Goal: Task Accomplishment & Management: Complete application form

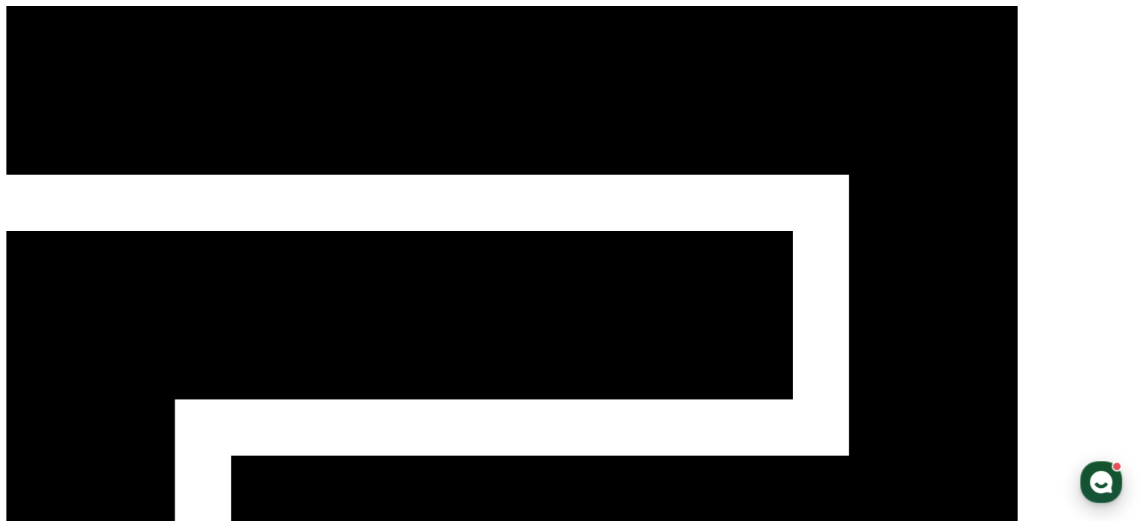
click at [1100, 485] on icon "button" at bounding box center [1101, 482] width 27 height 27
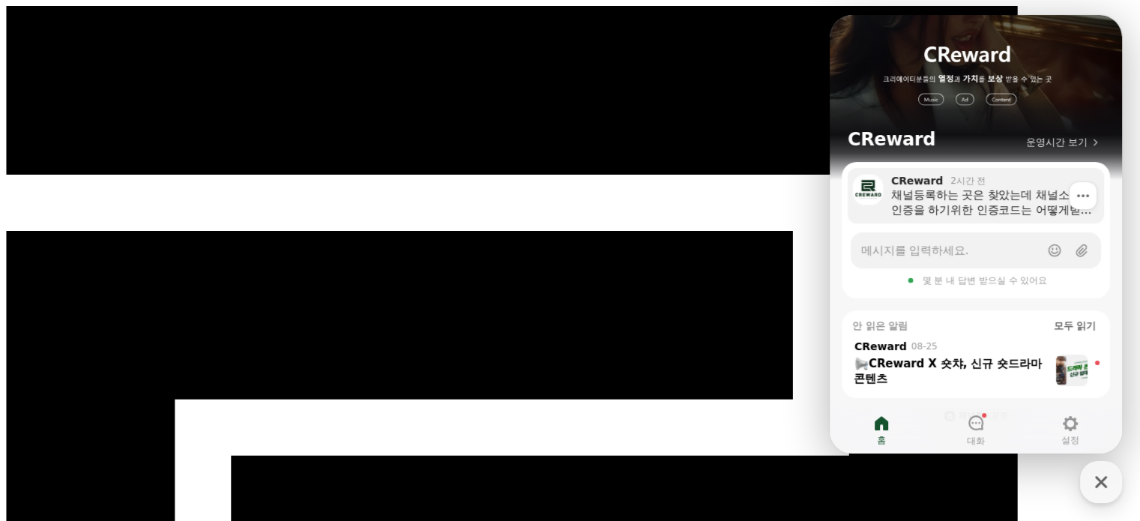
click at [1037, 203] on div "채널등록하는 곳은 찾았는데 채널소유주 인증을 하기위한 인증코드는 어떻게받나요" at bounding box center [992, 202] width 202 height 30
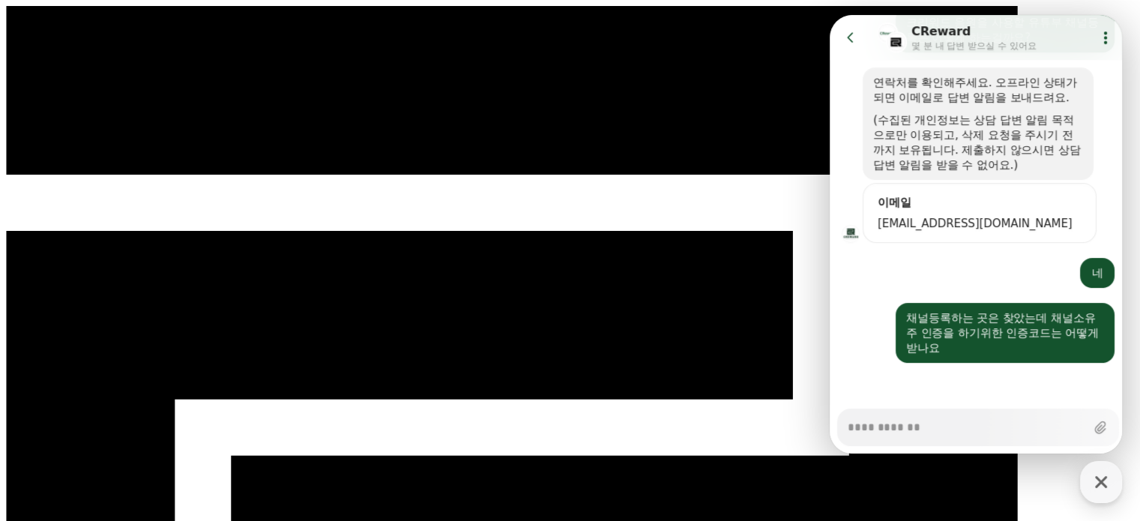
scroll to position [315, 0]
type textarea "*"
click at [863, 37] on button "Go to previous page" at bounding box center [857, 37] width 40 height 30
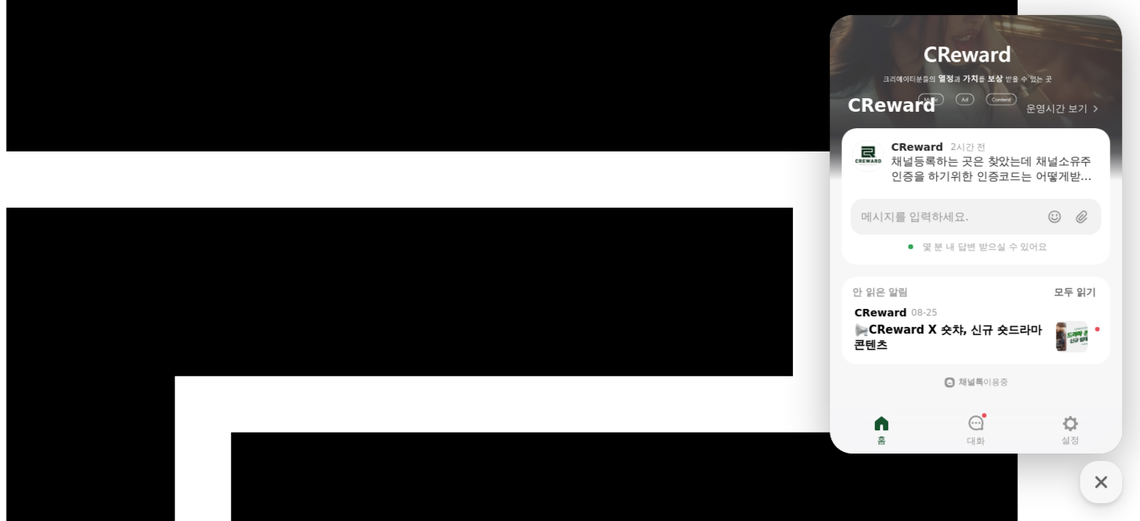
scroll to position [0, 0]
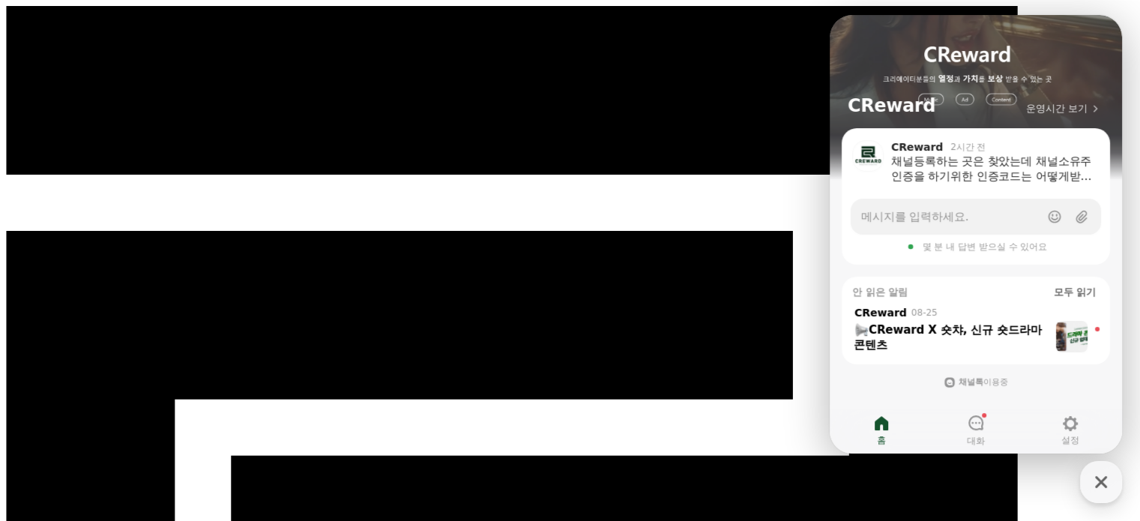
drag, startPoint x: 124, startPoint y: 233, endPoint x: 303, endPoint y: 269, distance: 182.7
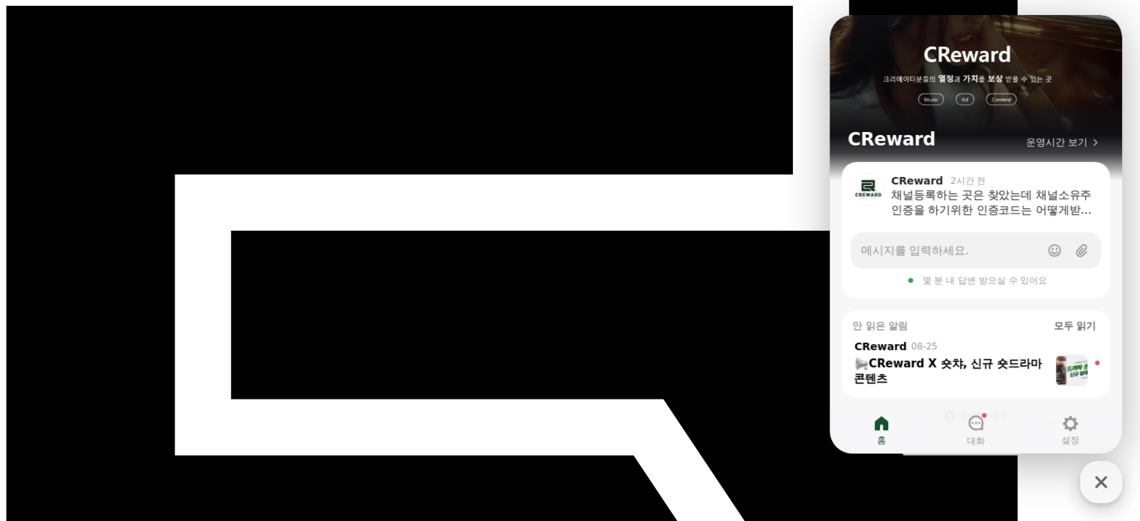
click at [1097, 480] on icon "button" at bounding box center [1101, 482] width 12 height 12
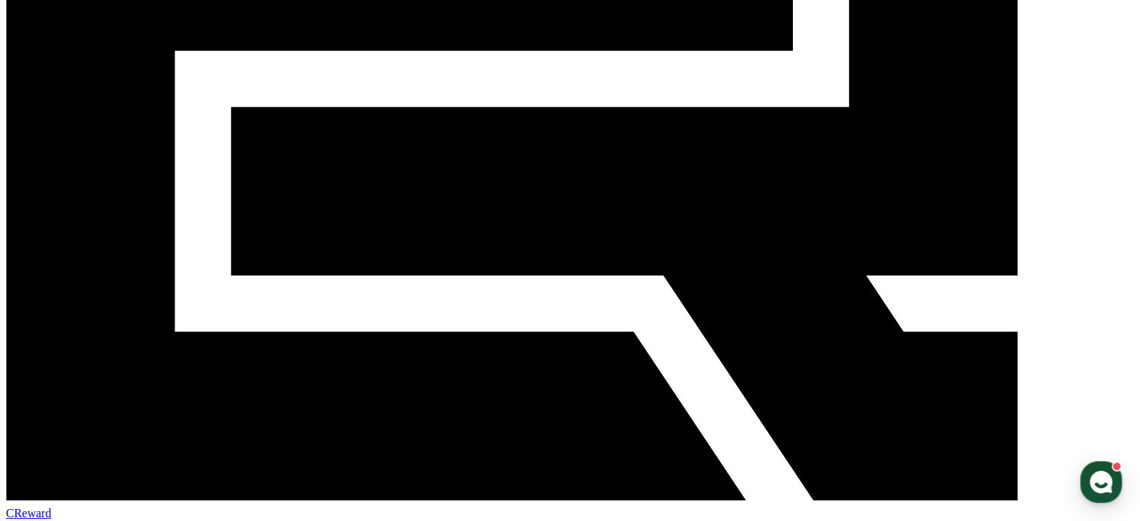
scroll to position [375, 0]
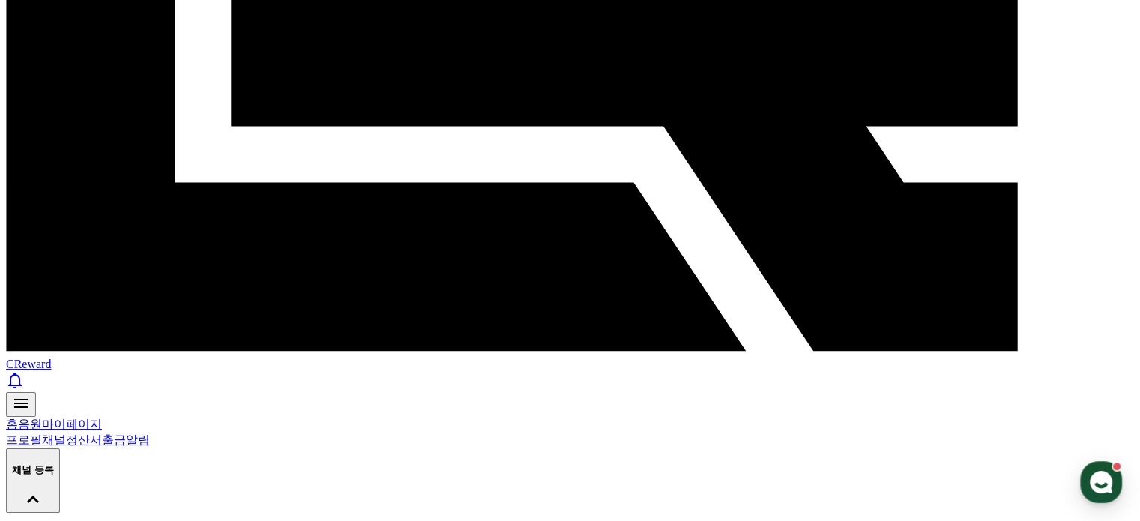
scroll to position [519, 0]
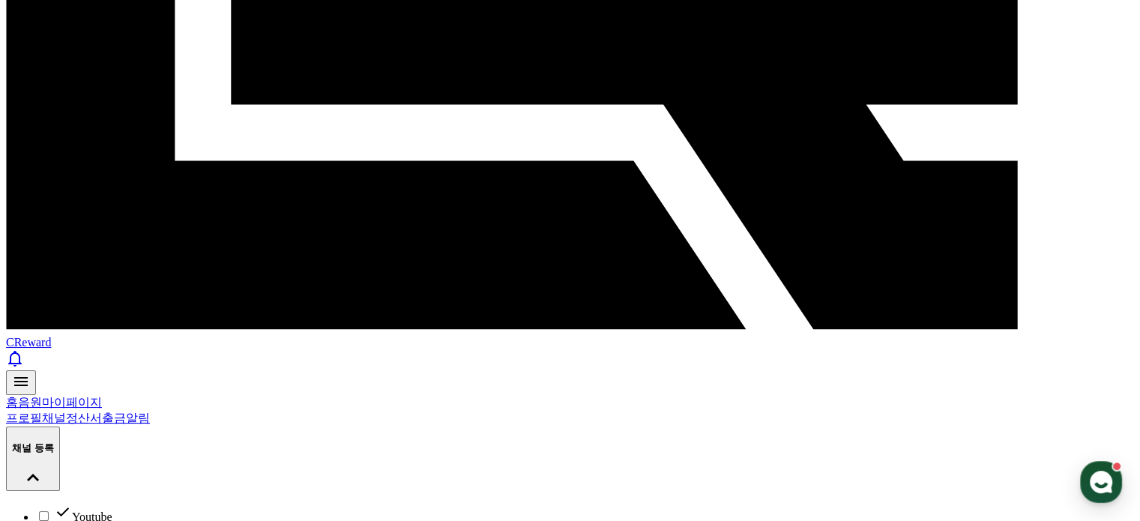
drag, startPoint x: 432, startPoint y: 416, endPoint x: 646, endPoint y: 445, distance: 216.3
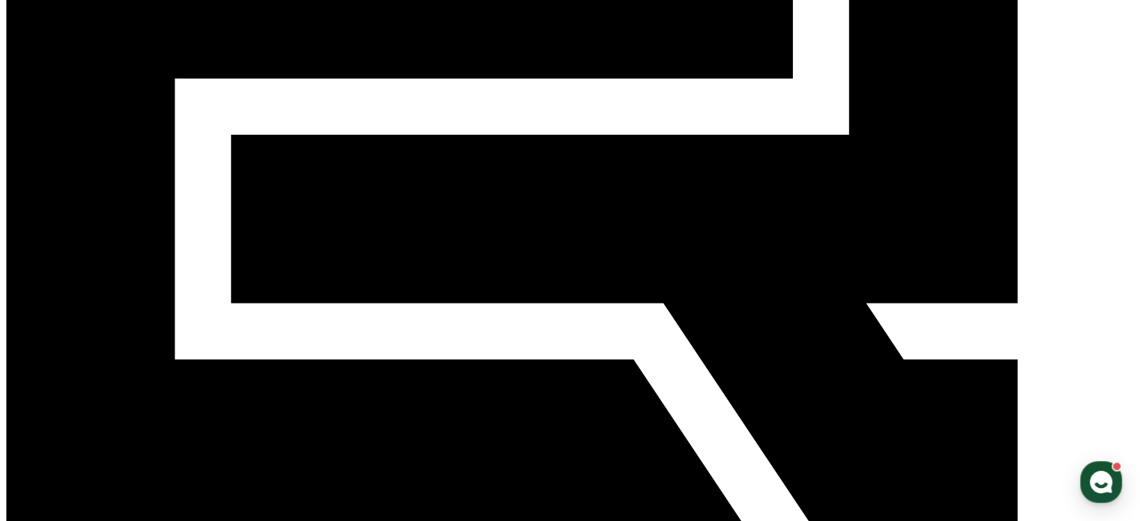
scroll to position [145, 0]
